Goal: Task Accomplishment & Management: Use online tool/utility

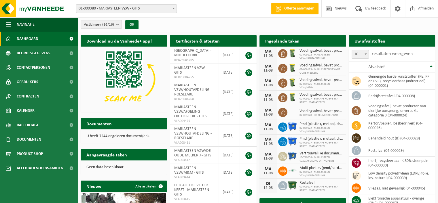
click at [309, 171] on span "02-009122 - MARIASTEEN VZW/HOUTAFDELING" at bounding box center [321, 174] width 43 height 7
click at [21, 112] on span "Kalender" at bounding box center [26, 111] width 18 height 14
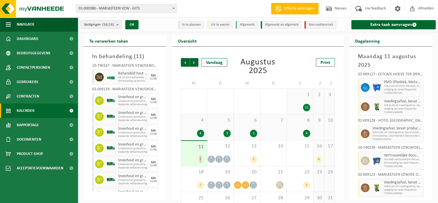
drag, startPoint x: 200, startPoint y: 160, endPoint x: 321, endPoint y: 119, distance: 127.2
click at [252, 139] on tbody "28 2 29 2 30 2 31 1 11 2 3 4 4 5 3 6 1 7 8 4 9 10 11 9 12 13 5 14 15 16 4 17 18…" at bounding box center [258, 154] width 154 height 130
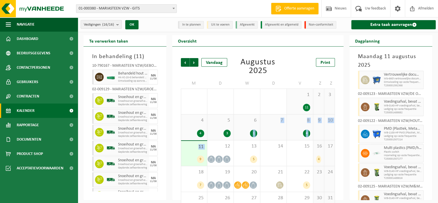
scroll to position [82, 0]
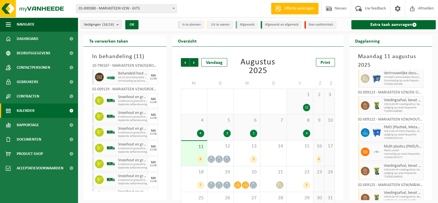
click at [395, 92] on div "02-009123 - MARIASTEEN VZW/DE OUDE MELKERIJ - GITS" at bounding box center [391, 94] width 66 height 6
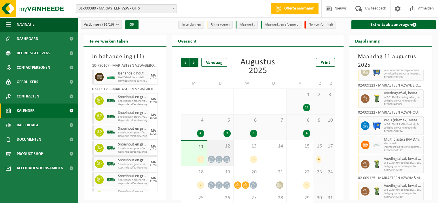
click at [217, 150] on div "12" at bounding box center [220, 154] width 26 height 26
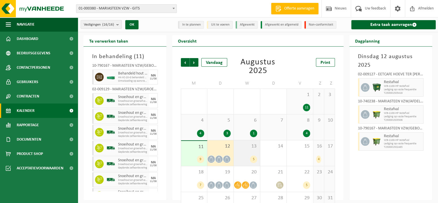
click at [243, 155] on div "13 5" at bounding box center [247, 154] width 26 height 26
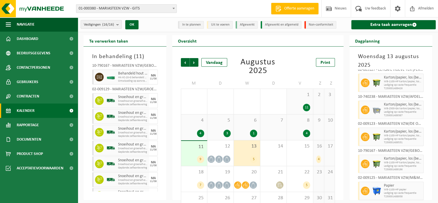
scroll to position [0, 0]
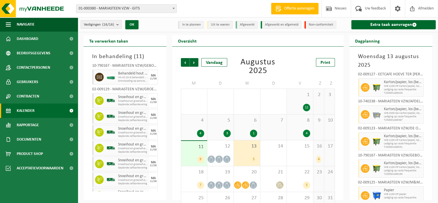
click at [316, 158] on div "4" at bounding box center [318, 159] width 5 height 7
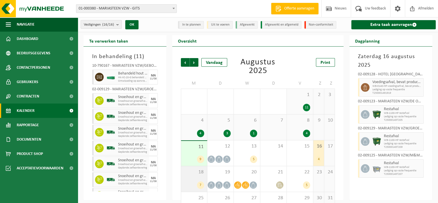
click at [198, 179] on div "18 7" at bounding box center [194, 180] width 26 height 26
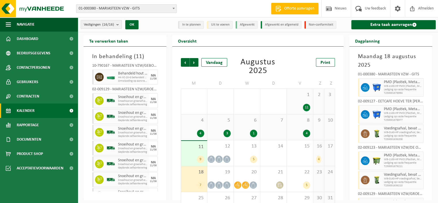
click at [118, 25] on b "submit" at bounding box center [118, 24] width 5 height 8
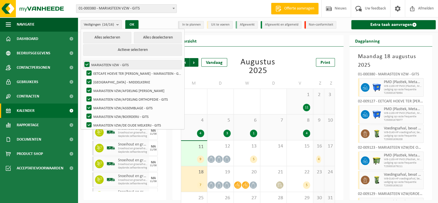
click at [86, 64] on label "MARIASTEEN VZW - GITS" at bounding box center [132, 64] width 99 height 9
click at [82, 60] on input "MARIASTEEN VZW - GITS" at bounding box center [82, 60] width 0 height 0
checkbox input "false"
click at [88, 74] on label "EETCAFE HOEVE TER KERST - MARIASTEEN - GITS" at bounding box center [133, 73] width 97 height 9
click at [84, 69] on input "EETCAFE HOEVE TER KERST - MARIASTEEN - GITS" at bounding box center [84, 69] width 0 height 0
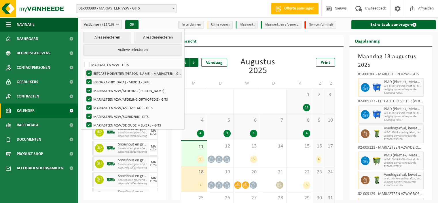
checkbox input "false"
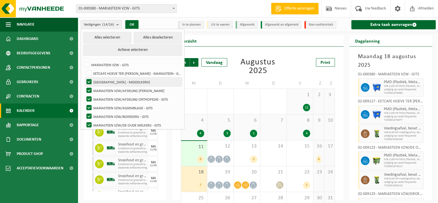
click at [88, 79] on label "[GEOGRAPHIC_DATA] - MIDDELKERKE" at bounding box center [133, 82] width 97 height 9
click at [84, 78] on input "[GEOGRAPHIC_DATA] - MIDDELKERKE" at bounding box center [84, 77] width 0 height 0
checkbox input "false"
click at [89, 90] on label "MARIASTEEN VZW/AFDELING MAC - GITS" at bounding box center [133, 90] width 97 height 9
click at [84, 86] on input "MARIASTEEN VZW/AFDELING MAC - GITS" at bounding box center [84, 86] width 0 height 0
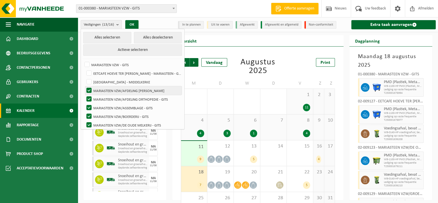
checkbox input "false"
click at [88, 99] on label "MARIASTEEN VZW/AFDELING ORTHOPEDIE - GITS" at bounding box center [133, 99] width 97 height 9
click at [84, 95] on input "MARIASTEEN VZW/AFDELING ORTHOPEDIE - GITS" at bounding box center [84, 95] width 0 height 0
checkbox input "false"
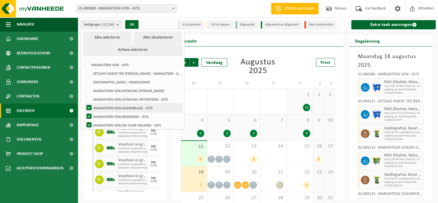
click at [88, 107] on label "MARIASTEEN VZW/ASSEMBLAGE - GITS" at bounding box center [133, 108] width 97 height 9
click at [84, 104] on input "MARIASTEEN VZW/ASSEMBLAGE - GITS" at bounding box center [84, 103] width 0 height 0
checkbox input "false"
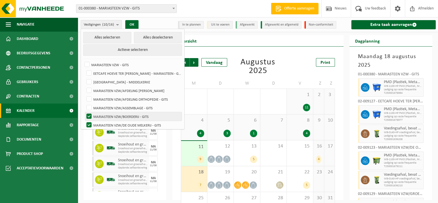
click at [90, 116] on label "MARIASTEEN VZW/BOERDERIJ - GITS" at bounding box center [133, 116] width 97 height 9
click at [84, 112] on input "MARIASTEEN VZW/BOERDERIJ - GITS" at bounding box center [84, 112] width 0 height 0
checkbox input "false"
click at [89, 124] on label "MARIASTEEN VZW/DE OUDE MELKERIJ - GITS" at bounding box center [133, 125] width 97 height 9
click at [84, 121] on input "MARIASTEEN VZW/DE OUDE MELKERIJ - GITS" at bounding box center [84, 121] width 0 height 0
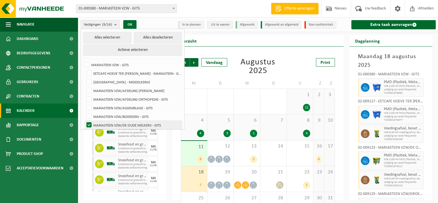
checkbox input "false"
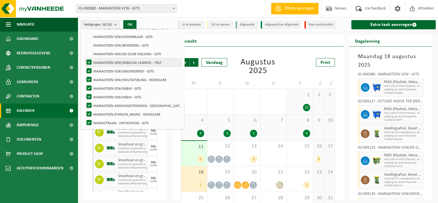
click at [89, 61] on label "MARIASTEEN VZW/GEBOUW LANNOO - TIELT" at bounding box center [133, 62] width 97 height 9
click at [84, 58] on input "MARIASTEEN VZW/GEBOUW LANNOO - TIELT" at bounding box center [84, 58] width 0 height 0
checkbox input "false"
click at [88, 72] on label "MARIASTEEN VZW/GROENDIENST - GITS" at bounding box center [133, 71] width 97 height 9
click at [84, 67] on input "MARIASTEEN VZW/GROENDIENST - GITS" at bounding box center [84, 67] width 0 height 0
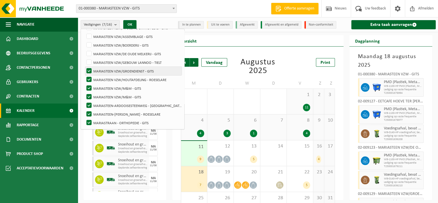
checkbox input "false"
click at [88, 77] on label "MARIASTEEN VZW/HOUTAFDELING - ROESELARE" at bounding box center [133, 79] width 97 height 9
click at [84, 75] on input "MARIASTEEN VZW/HOUTAFDELING - ROESELARE" at bounding box center [84, 75] width 0 height 0
checkbox input "false"
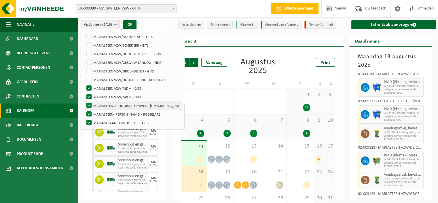
click at [88, 104] on label "MARIASTEEN-ARDOOISESTEENWEG - [GEOGRAPHIC_DATA]" at bounding box center [133, 105] width 97 height 9
click at [84, 101] on input "MARIASTEEN-ARDOOISESTEENWEG - [GEOGRAPHIC_DATA]" at bounding box center [84, 101] width 0 height 0
checkbox input "false"
click at [89, 113] on label "MARIASTEEN-[PERSON_NAME] - ROESELARE" at bounding box center [133, 114] width 97 height 9
click at [84, 110] on input "MARIASTEEN-[PERSON_NAME] - ROESELARE" at bounding box center [84, 110] width 0 height 0
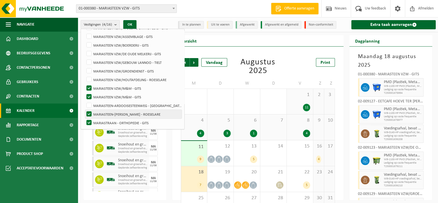
checkbox input "false"
click at [90, 123] on label "MARIASTRAAN - ORTHOPEDIE - GITS" at bounding box center [133, 123] width 97 height 9
click at [84, 119] on input "MARIASTRAAN - ORTHOPEDIE - GITS" at bounding box center [84, 118] width 0 height 0
checkbox input "false"
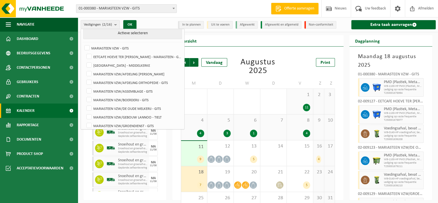
scroll to position [0, 0]
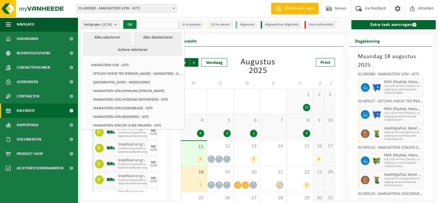
click at [132, 23] on button "OK" at bounding box center [129, 24] width 13 height 9
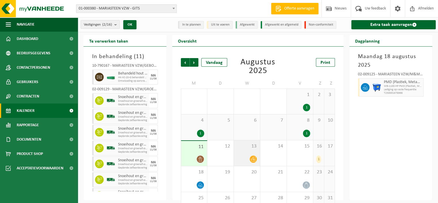
click at [253, 157] on icon at bounding box center [253, 159] width 5 height 5
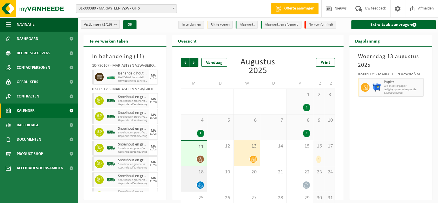
click at [202, 183] on icon at bounding box center [200, 185] width 5 height 5
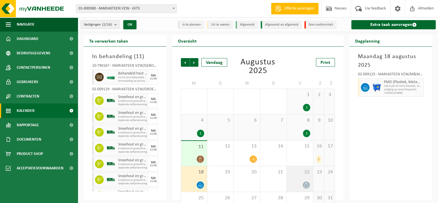
click at [302, 185] on div at bounding box center [300, 185] width 20 height 8
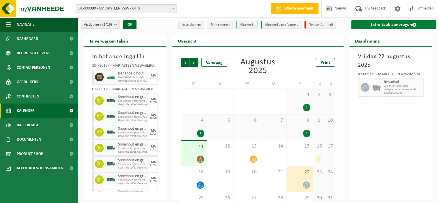
click at [396, 24] on link "Extra taak aanvragen" at bounding box center [393, 24] width 84 height 9
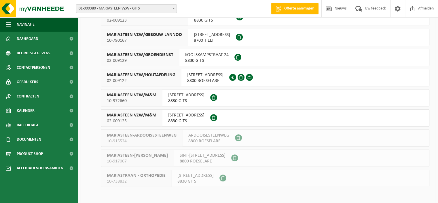
scroll to position [196, 0]
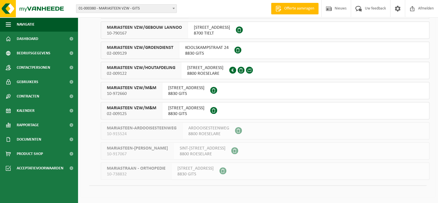
click at [180, 109] on span "BOLLESTRAAT 21A" at bounding box center [186, 108] width 36 height 6
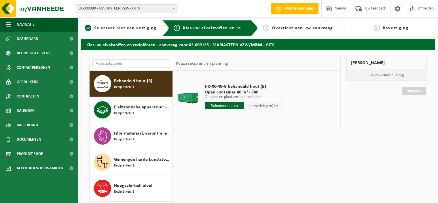
click at [115, 64] on input "text" at bounding box center [130, 63] width 77 height 9
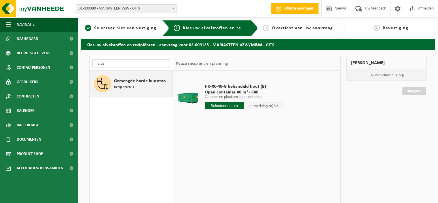
type input "harde"
click at [127, 83] on span "Gemengde harde kunststoffen (PE, PP en PVC), recycleerbaar (industrieel)" at bounding box center [142, 81] width 57 height 7
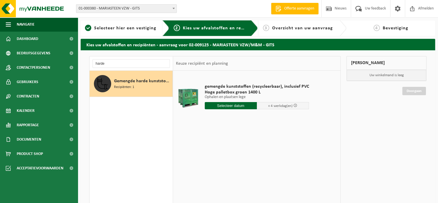
click at [238, 104] on input "text" at bounding box center [231, 105] width 52 height 7
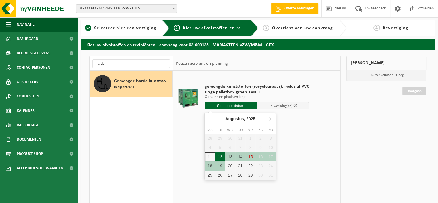
click at [222, 156] on div "12" at bounding box center [220, 156] width 10 height 9
type input "Van 2025-08-12"
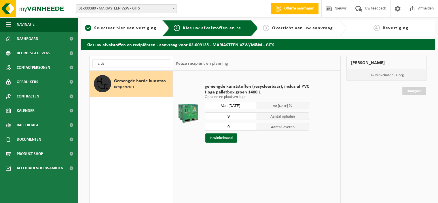
drag, startPoint x: 242, startPoint y: 115, endPoint x: 222, endPoint y: 116, distance: 19.6
click at [222, 116] on input "9" at bounding box center [231, 116] width 52 height 7
type input "4"
drag, startPoint x: 226, startPoint y: 126, endPoint x: 219, endPoint y: 127, distance: 7.3
click at [219, 127] on input "9" at bounding box center [231, 126] width 52 height 7
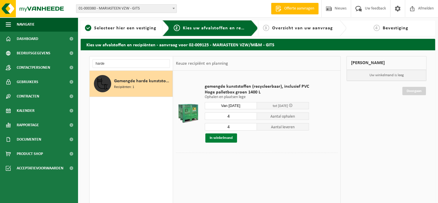
type input "4"
click at [221, 137] on button "In winkelmand" at bounding box center [221, 138] width 32 height 9
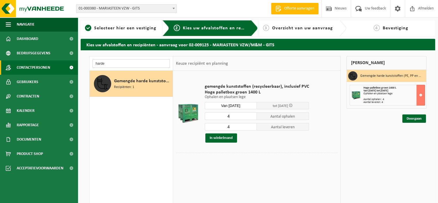
drag, startPoint x: 103, startPoint y: 64, endPoint x: 74, endPoint y: 62, distance: 29.5
click at [74, 62] on div "Navigatie Offerte aanvragen Nieuws Uw feedback Afmelden Dashboard Bedrijfsgegev…" at bounding box center [219, 140] width 438 height 281
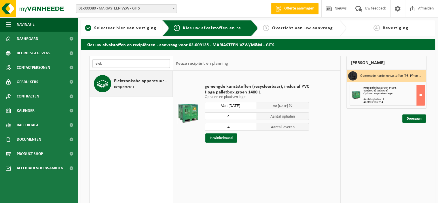
type input "elek"
click at [126, 88] on span "Recipiënten: 1" at bounding box center [124, 87] width 20 height 5
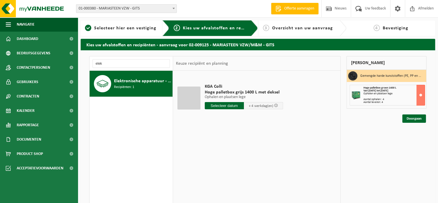
click at [222, 106] on input "text" at bounding box center [224, 105] width 39 height 7
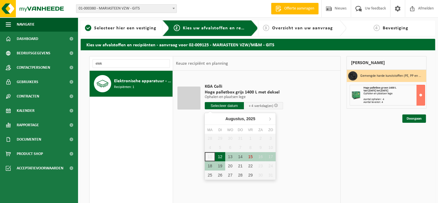
click at [220, 158] on div "12" at bounding box center [220, 156] width 10 height 9
type input "Van 2025-08-12"
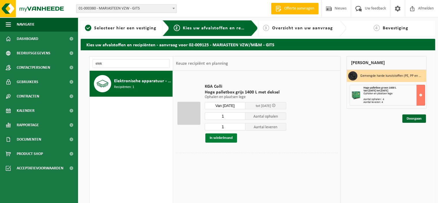
click at [225, 139] on button "In winkelmand" at bounding box center [221, 138] width 32 height 9
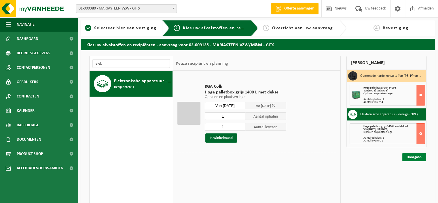
click at [408, 157] on link "Doorgaan" at bounding box center [414, 157] width 24 height 8
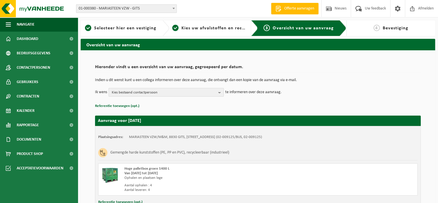
click at [203, 92] on span "Kies bestaand contactpersoon" at bounding box center [164, 92] width 104 height 9
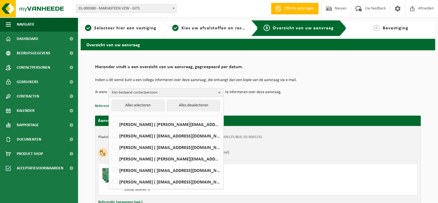
click at [302, 99] on div "Hieronder vindt u een overzicht van uw aanvraag, gegroepeerd per datum. Indien …" at bounding box center [258, 86] width 326 height 48
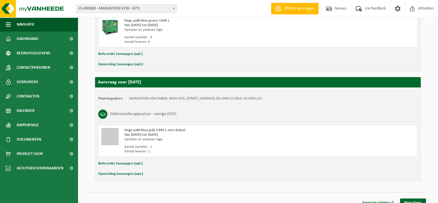
scroll to position [154, 0]
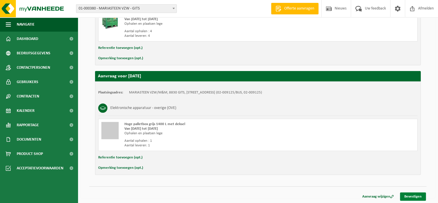
click at [410, 195] on link "Bevestigen" at bounding box center [413, 197] width 26 height 8
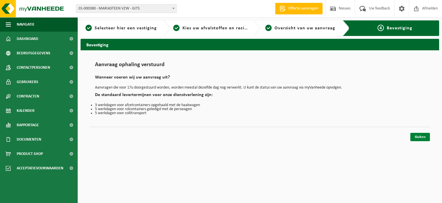
click at [421, 136] on link "Sluiten" at bounding box center [421, 137] width 20 height 8
